Goal: Task Accomplishment & Management: Manage account settings

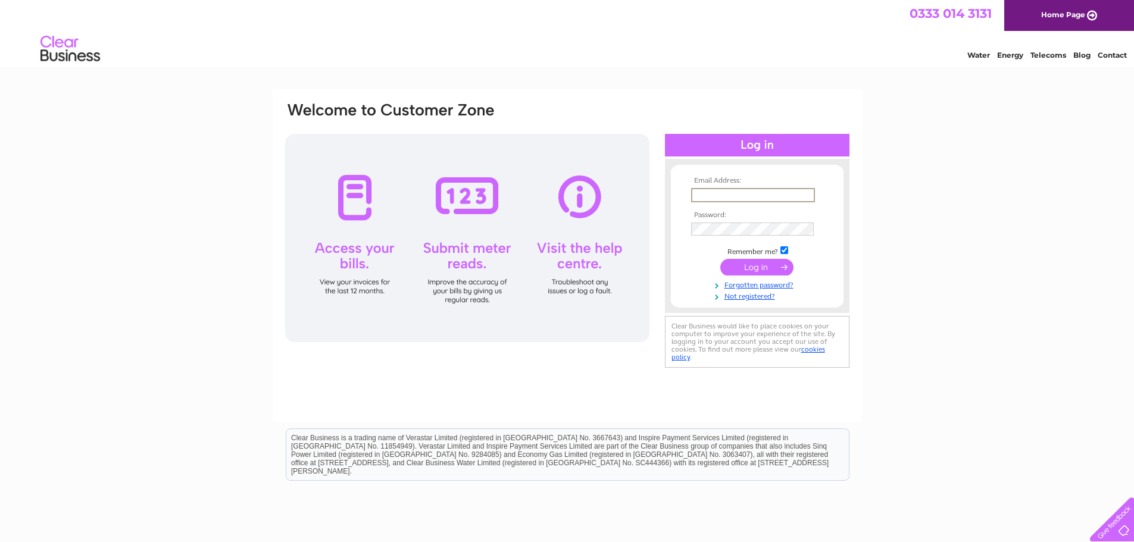
click at [729, 194] on input "text" at bounding box center [753, 195] width 124 height 14
type input "[EMAIL_ADDRESS][DOMAIN_NAME]"
click at [746, 261] on input "submit" at bounding box center [756, 266] width 73 height 17
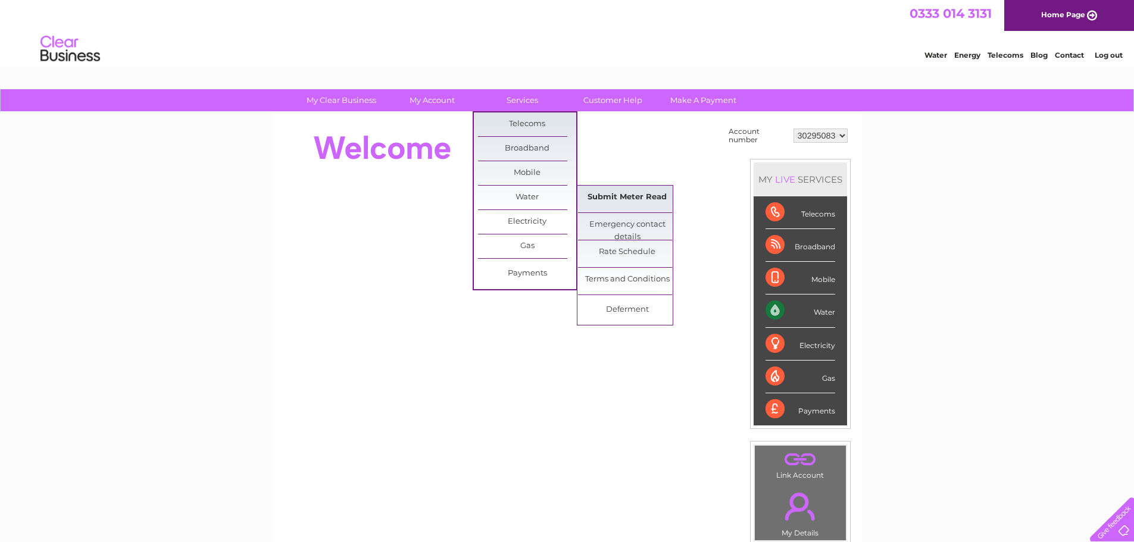
click at [600, 201] on link "Submit Meter Read" at bounding box center [627, 198] width 98 height 24
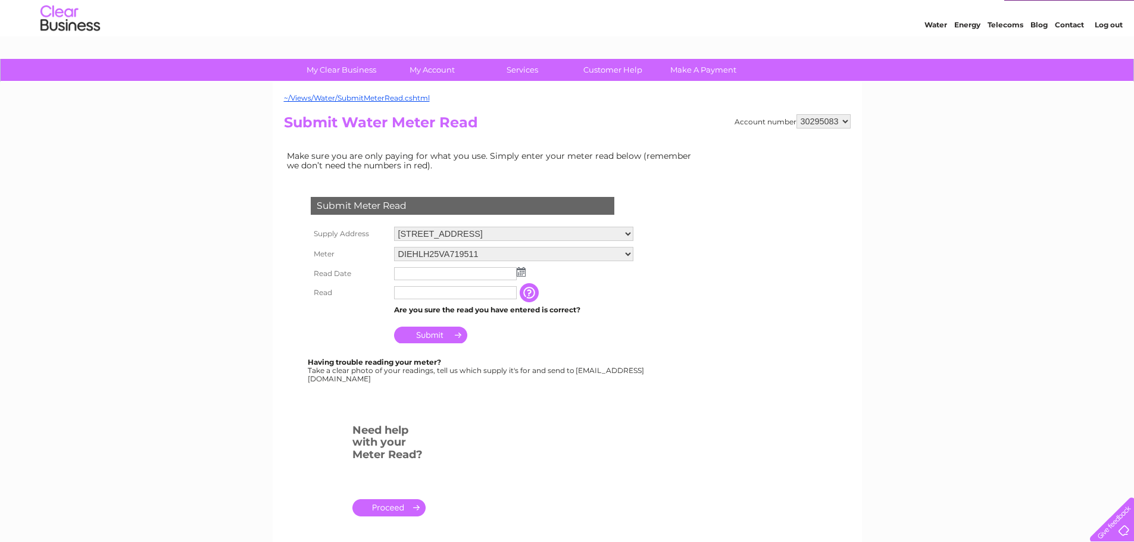
scroll to position [31, 0]
click at [522, 271] on img at bounding box center [521, 272] width 9 height 10
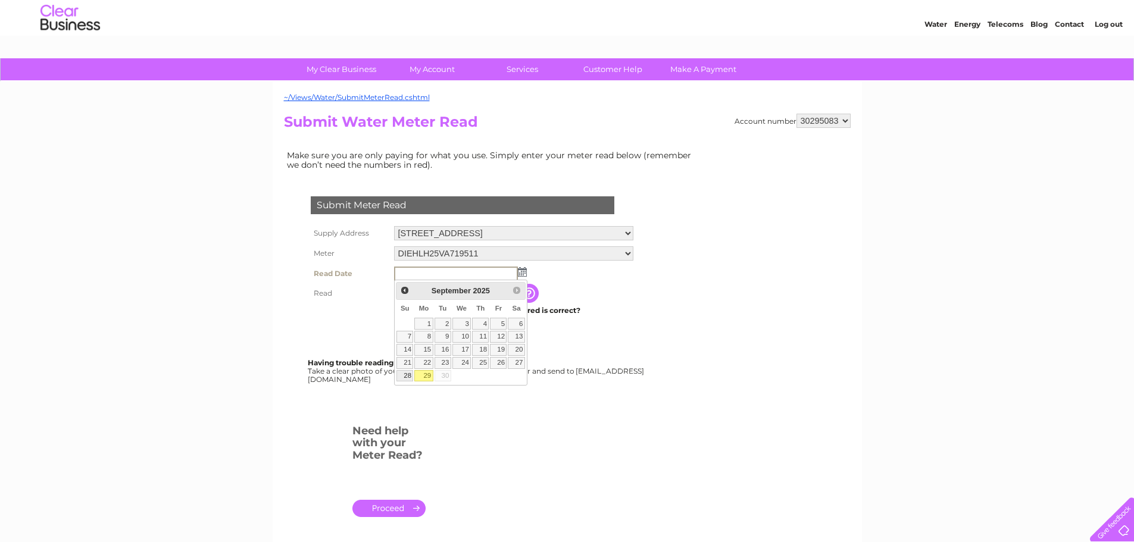
click at [407, 375] on link "28" at bounding box center [405, 376] width 17 height 12
type input "2025/09/28"
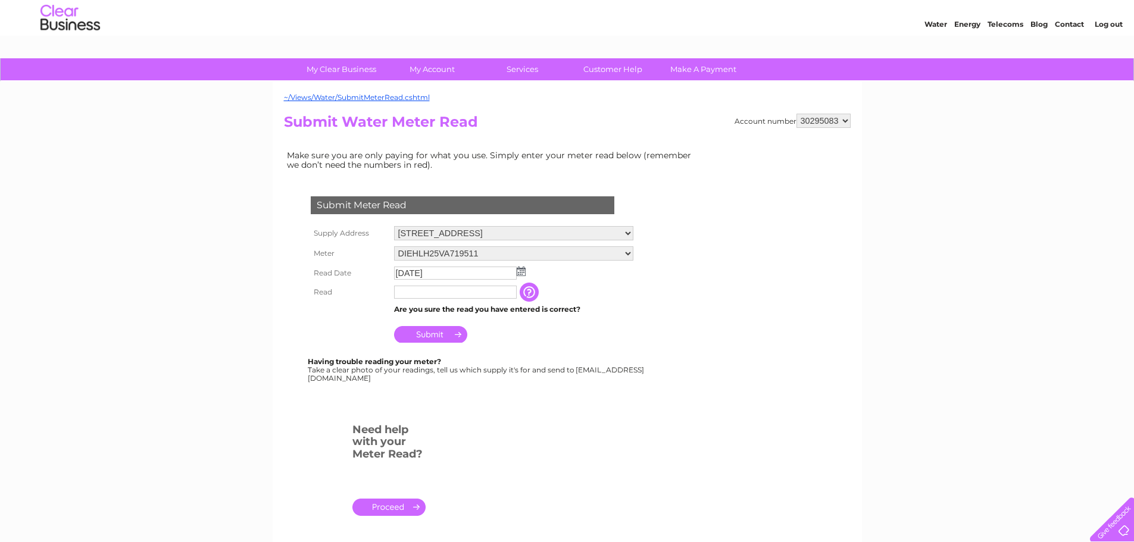
click at [447, 302] on td "Are you sure the read you have entered is correct?" at bounding box center [513, 309] width 245 height 15
click at [434, 295] on input "text" at bounding box center [455, 292] width 123 height 13
type input "00003"
click at [433, 339] on input "Submit" at bounding box center [430, 335] width 73 height 17
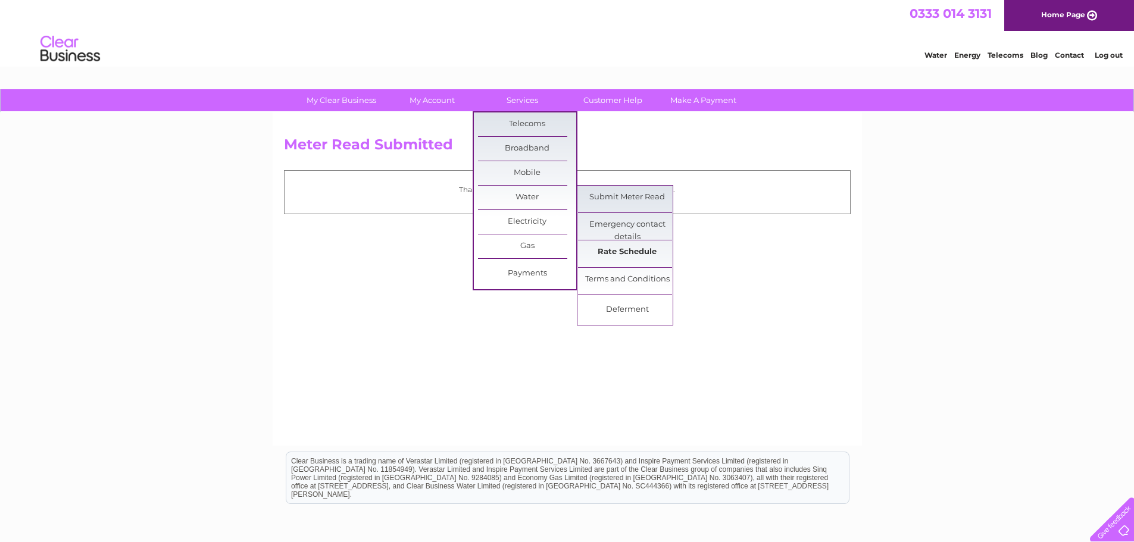
click at [624, 257] on link "Rate Schedule" at bounding box center [627, 253] width 98 height 24
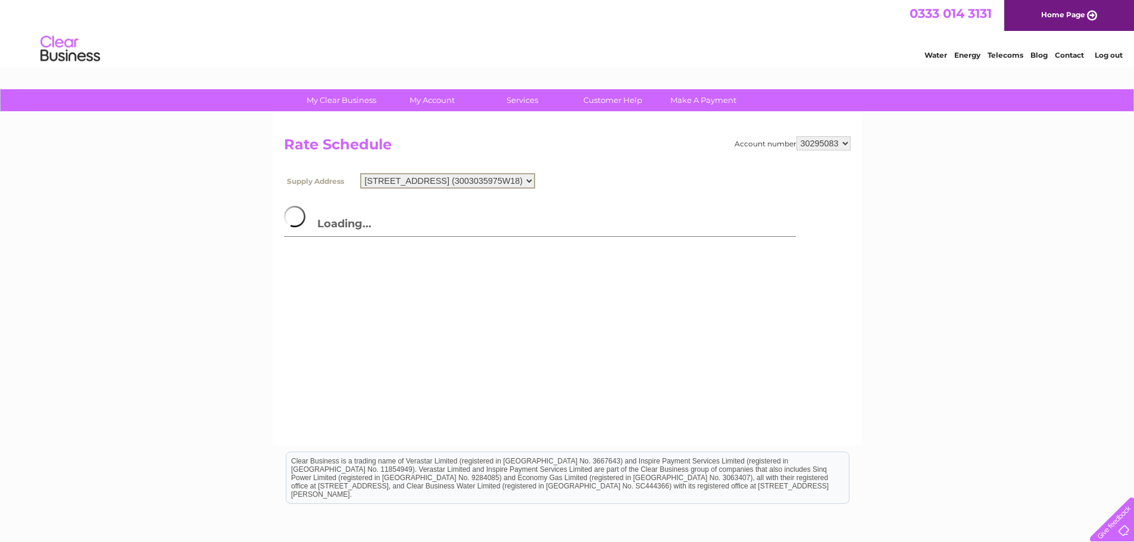
click at [535, 182] on select "[STREET_ADDRESS] (3003035975W18)" at bounding box center [447, 180] width 175 height 15
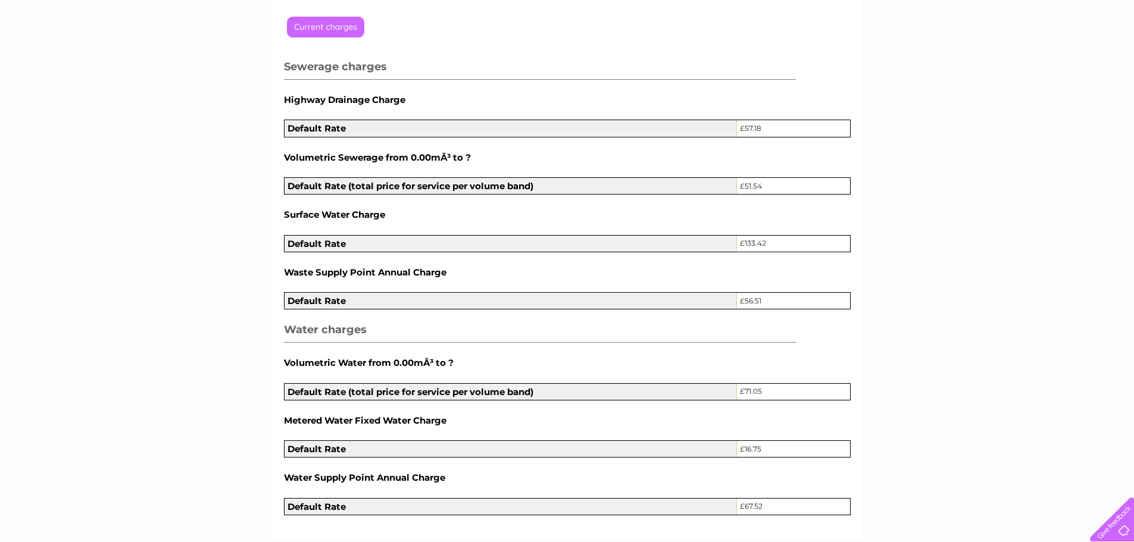
scroll to position [189, 0]
drag, startPoint x: 768, startPoint y: 388, endPoint x: 601, endPoint y: 377, distance: 167.6
click at [601, 377] on div "Loading... Sewerage charges Highway Drainage Charge Default Rate £57.18 Volumet…" at bounding box center [567, 265] width 567 height 502
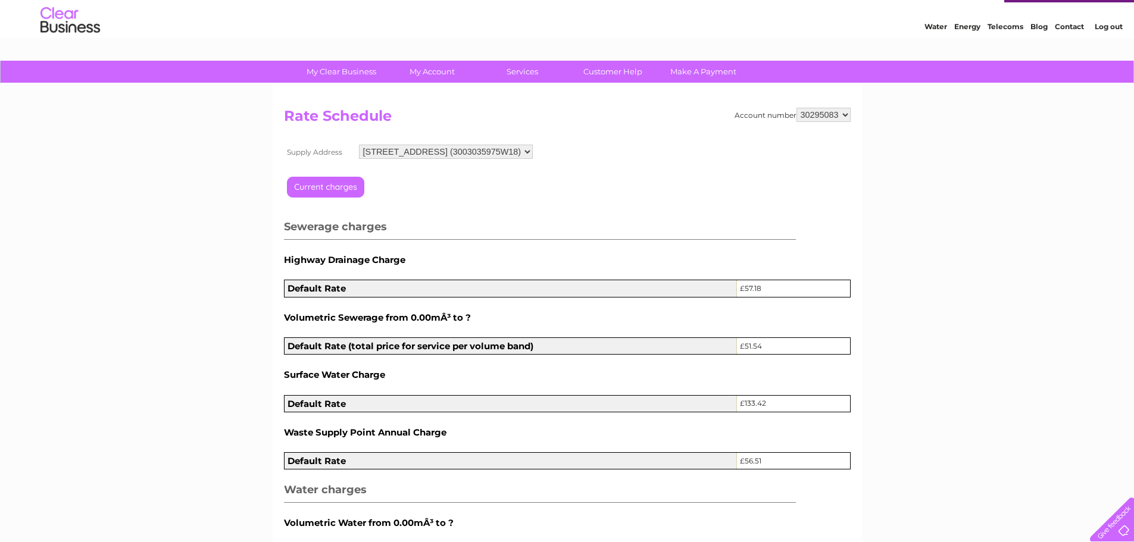
scroll to position [0, 0]
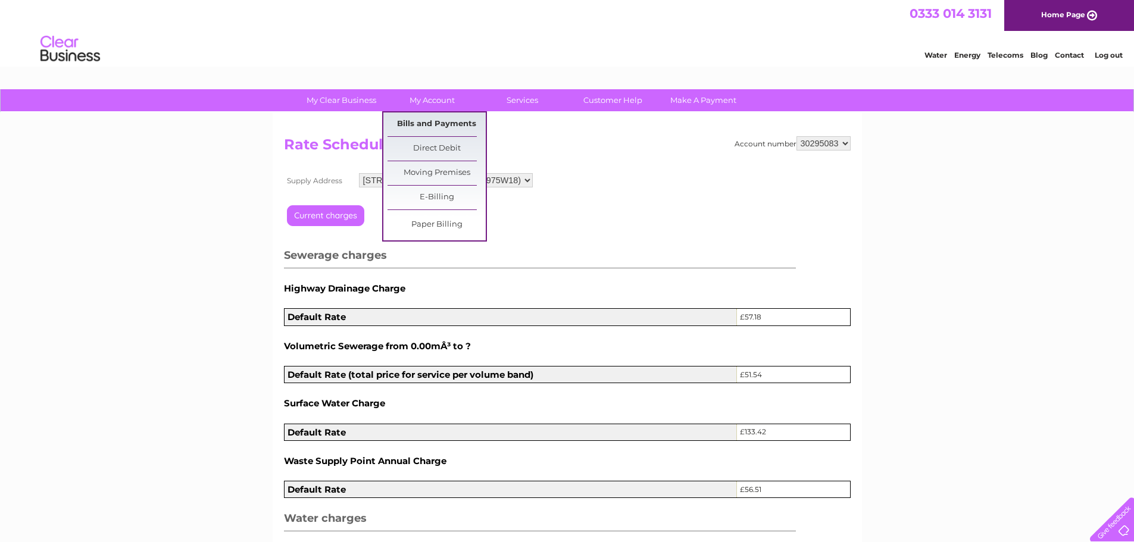
click at [416, 123] on link "Bills and Payments" at bounding box center [437, 125] width 98 height 24
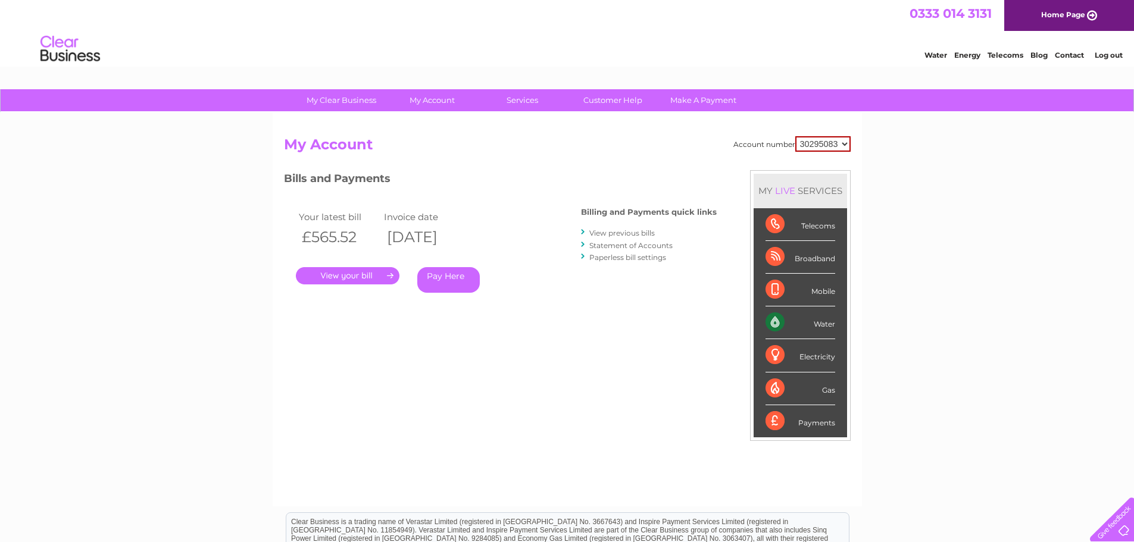
click at [377, 280] on link "." at bounding box center [348, 275] width 104 height 17
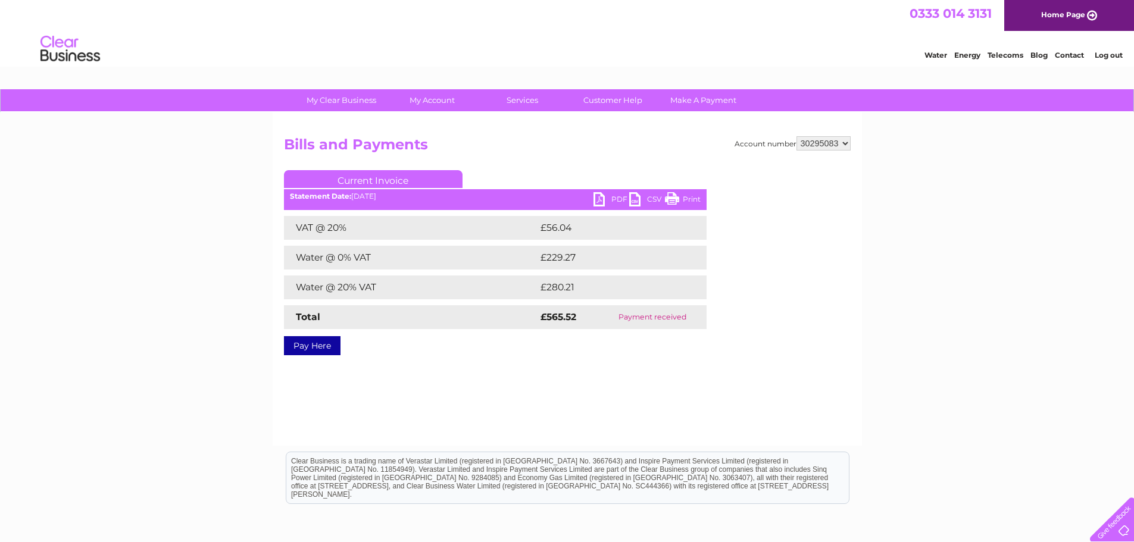
click at [598, 201] on link "PDF" at bounding box center [612, 200] width 36 height 17
